Goal: Navigation & Orientation: Find specific page/section

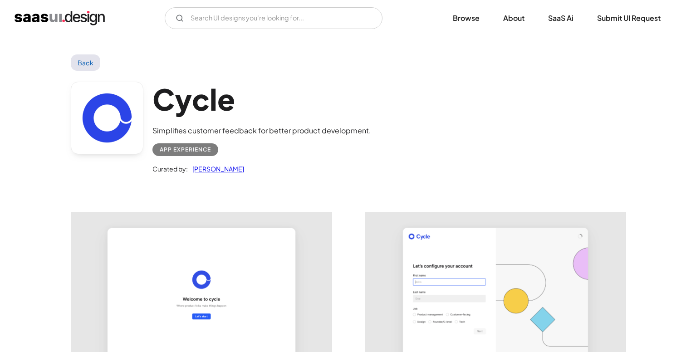
click at [65, 23] on img "home" at bounding box center [60, 18] width 90 height 15
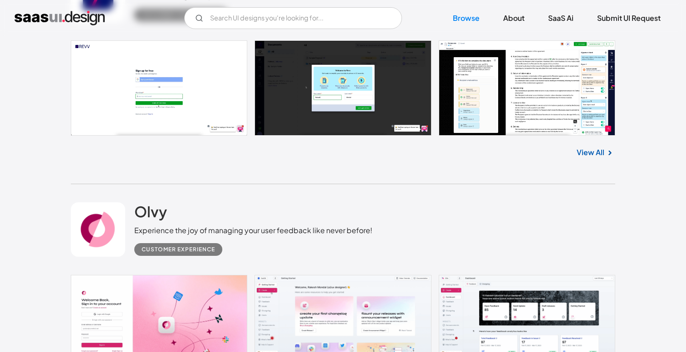
scroll to position [391, 0]
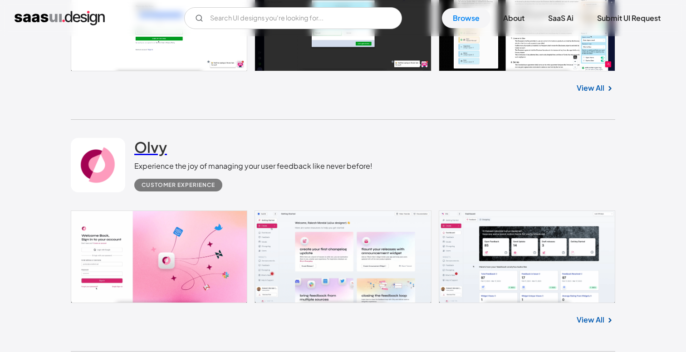
click at [155, 146] on h2 "Olvy" at bounding box center [150, 147] width 33 height 18
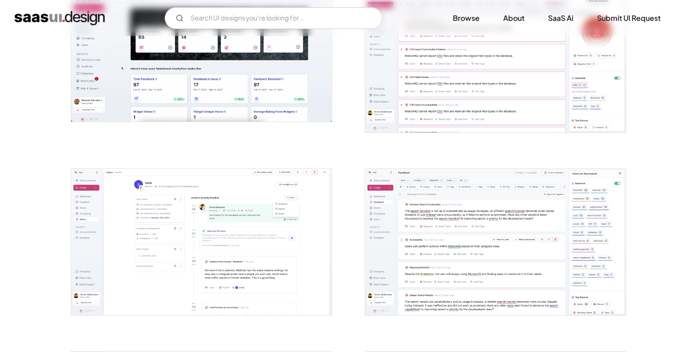
scroll to position [338, 0]
